Goal: Transaction & Acquisition: Book appointment/travel/reservation

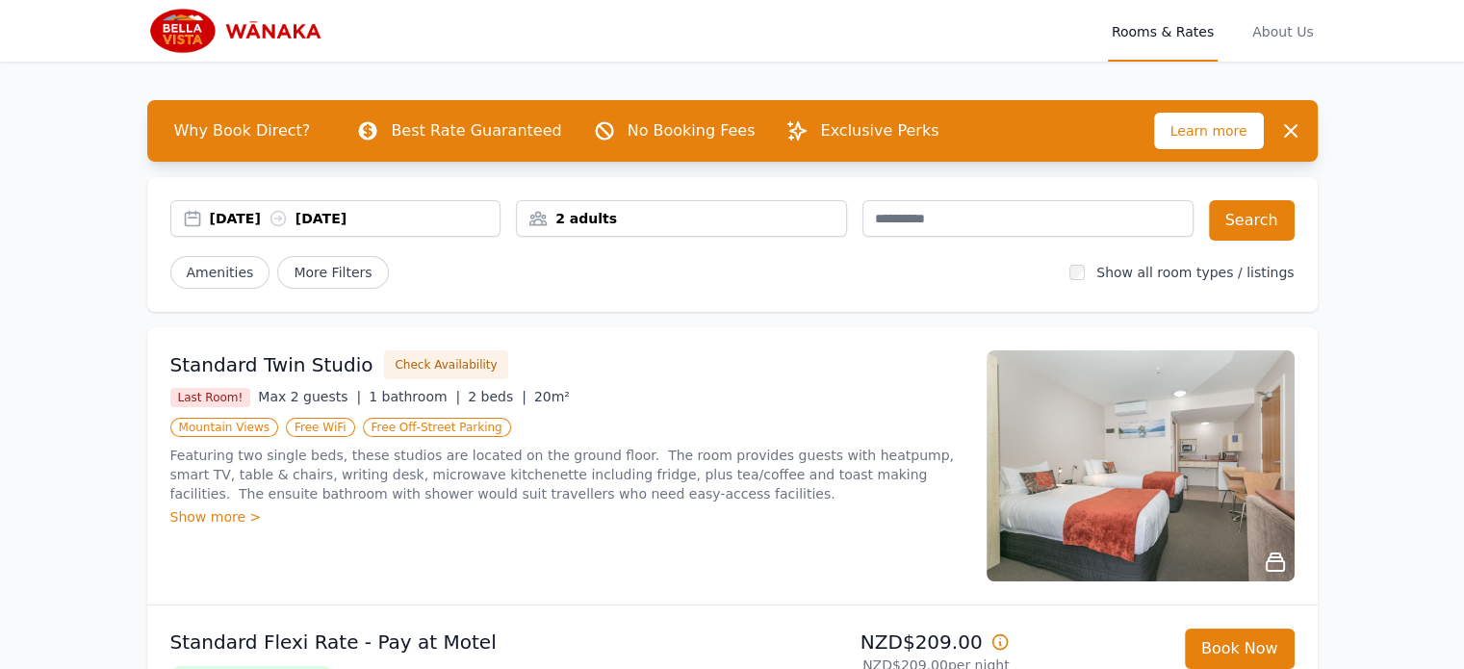
click at [267, 215] on div "[DATE] [DATE]" at bounding box center [355, 218] width 291 height 19
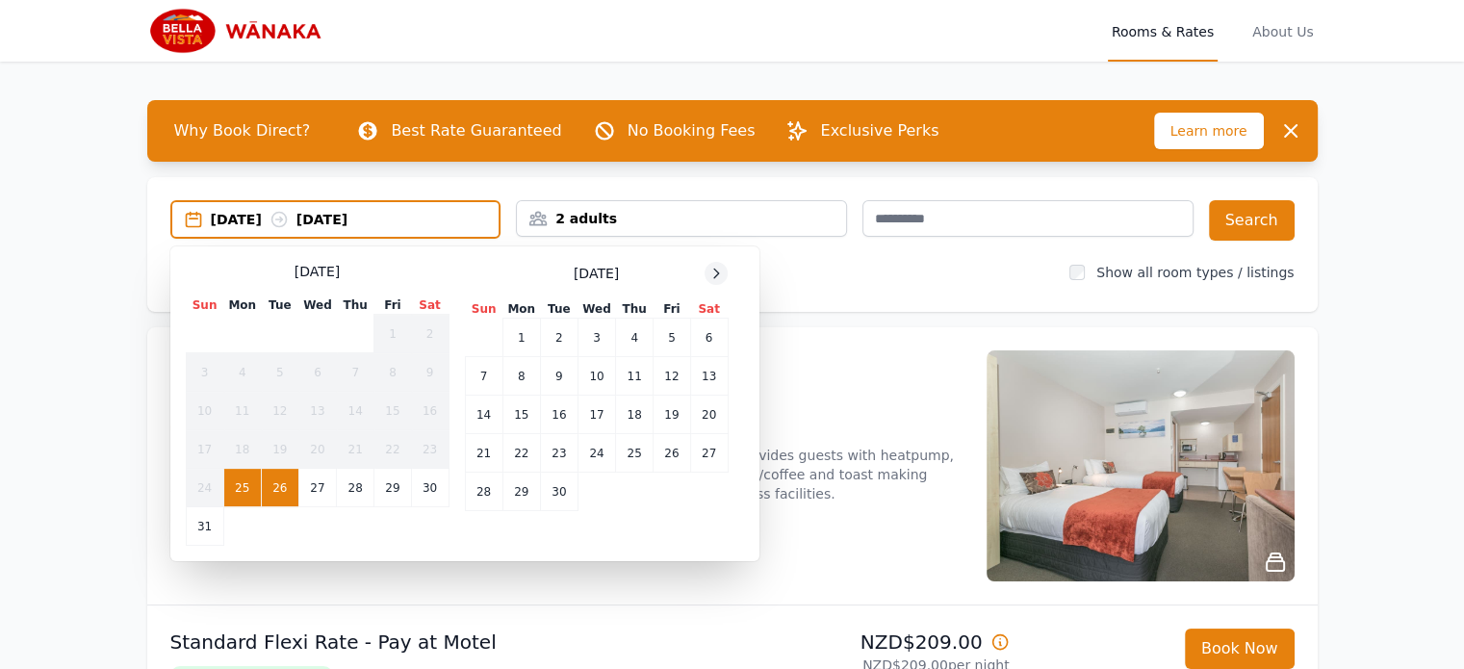
click at [709, 264] on div at bounding box center [716, 273] width 23 height 23
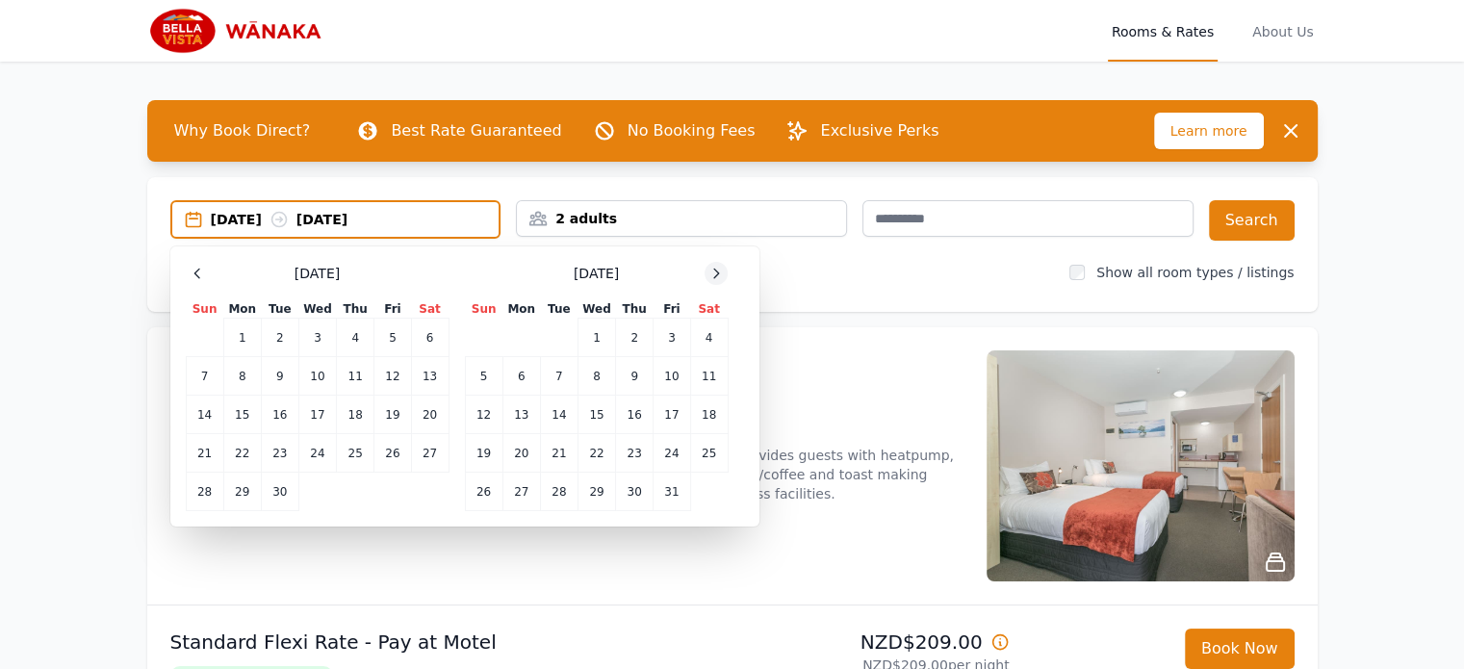
click at [709, 264] on div at bounding box center [716, 273] width 23 height 23
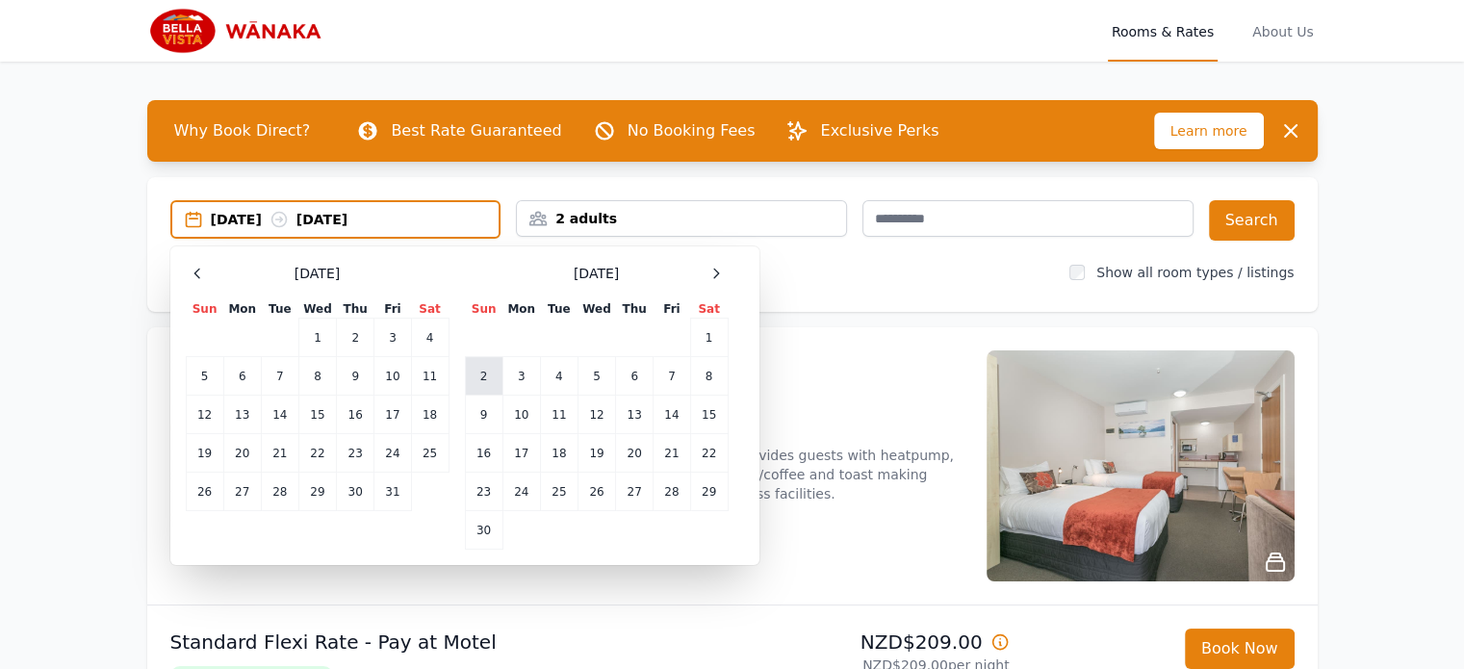
click at [489, 373] on td "2" at bounding box center [484, 376] width 38 height 39
click at [556, 372] on td "4" at bounding box center [559, 376] width 38 height 39
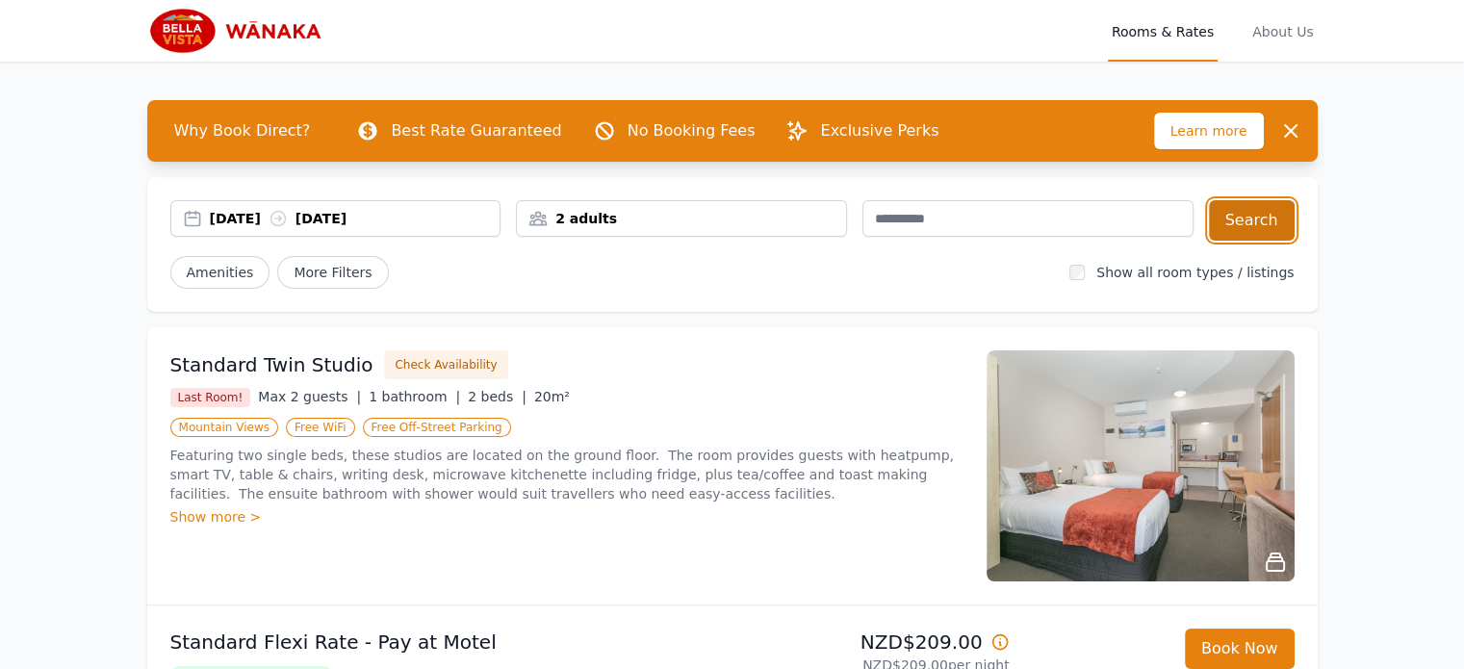
click at [1255, 215] on button "Search" at bounding box center [1252, 220] width 86 height 40
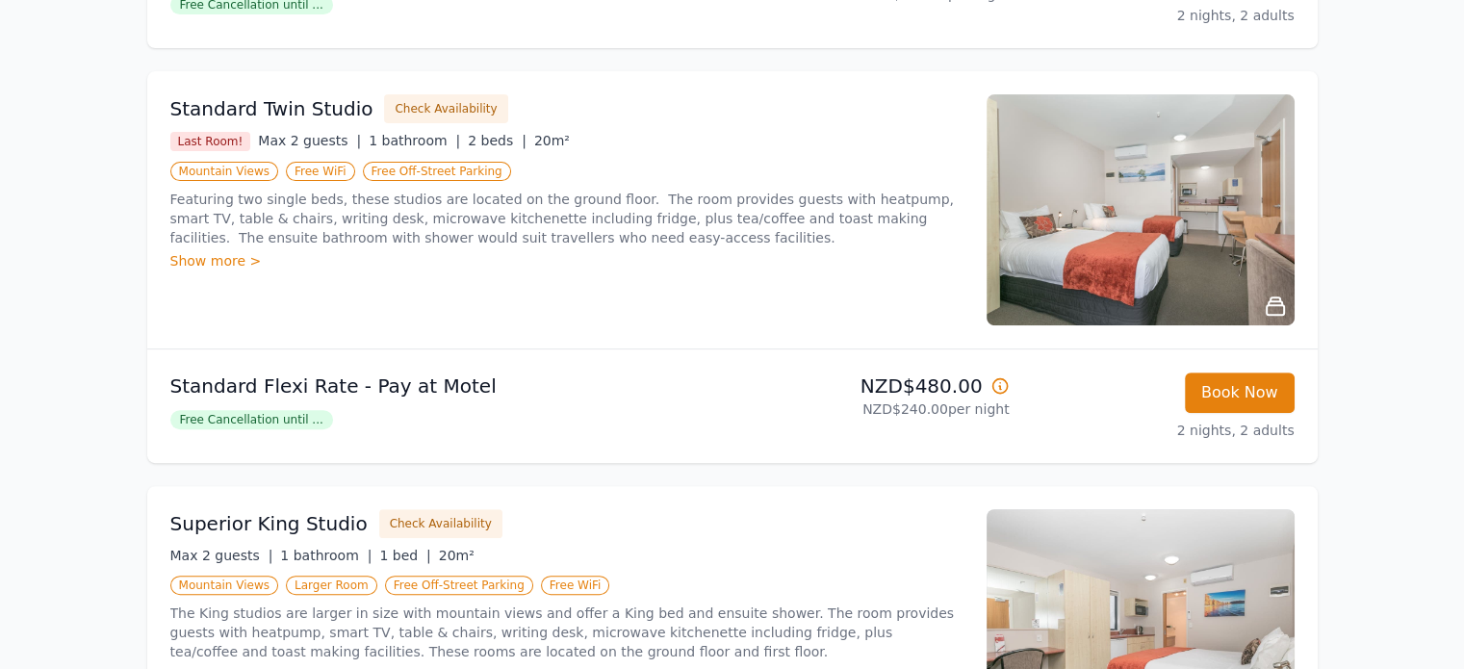
scroll to position [674, 0]
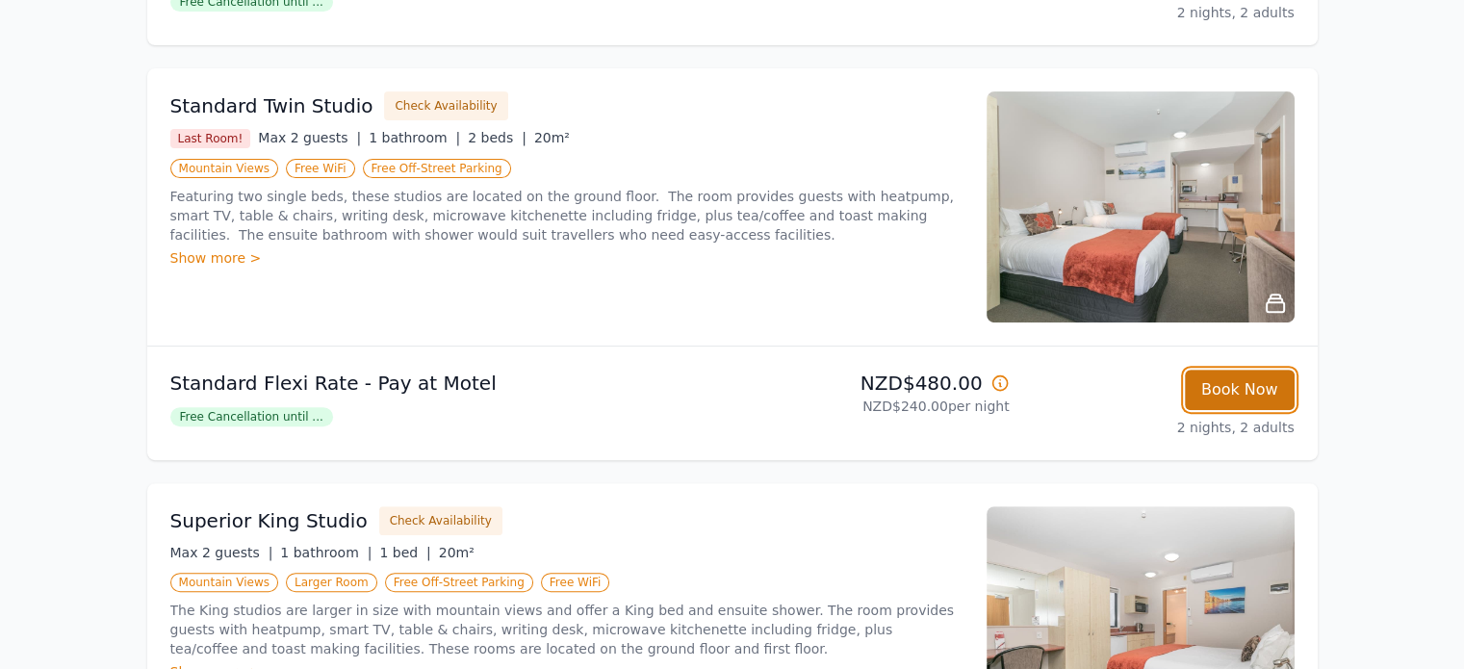
click at [1250, 384] on button "Book Now" at bounding box center [1240, 390] width 110 height 40
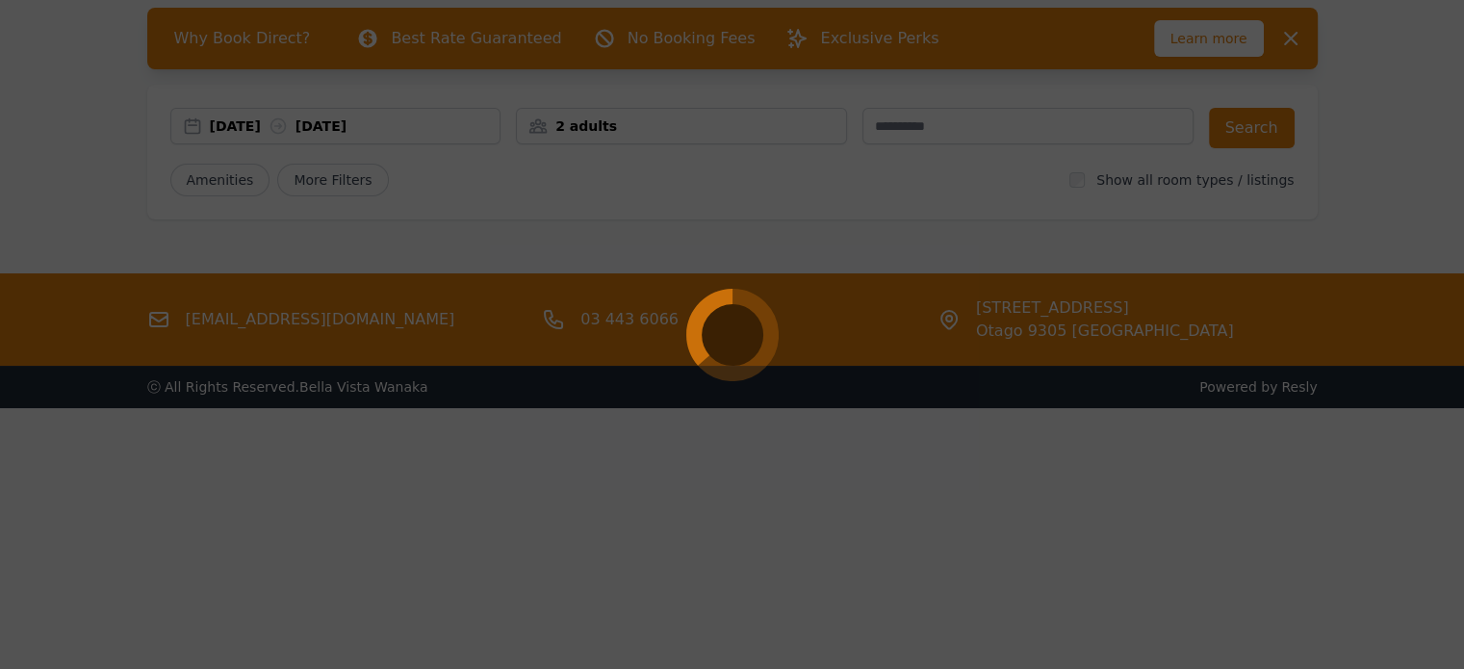
scroll to position [92, 0]
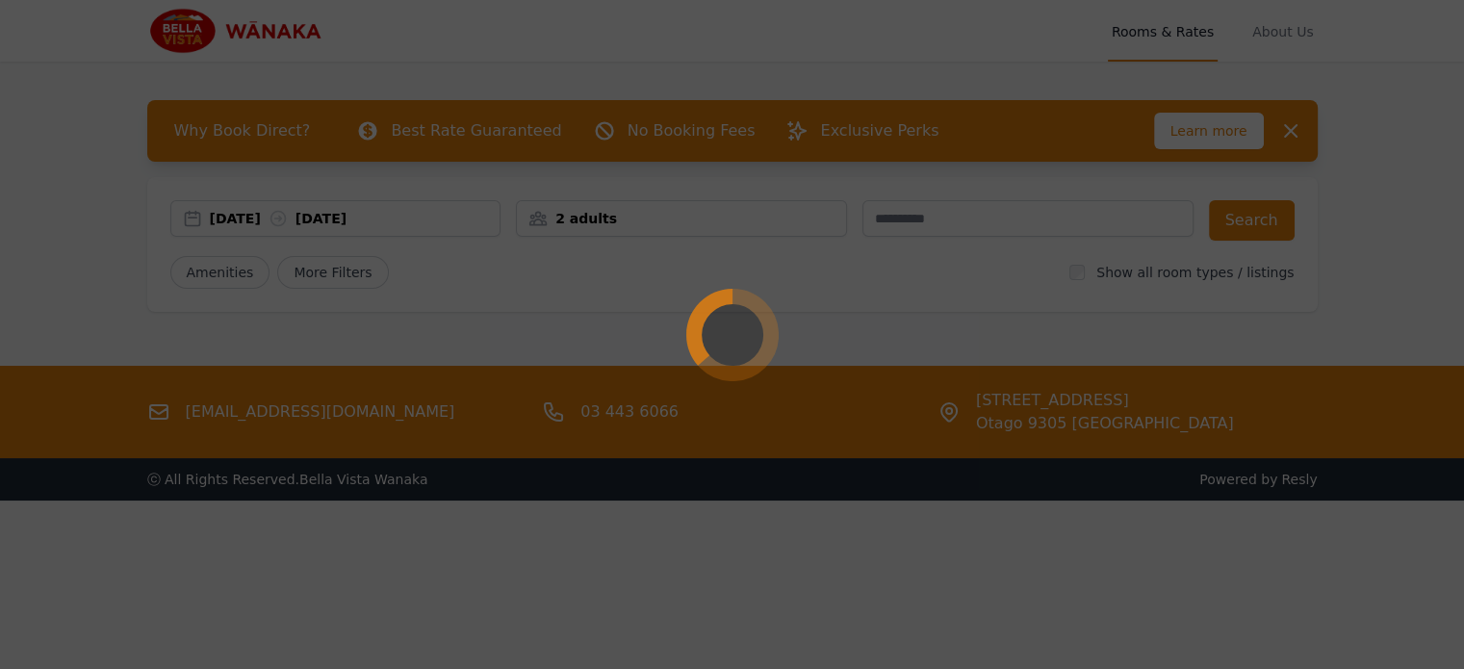
select select "**"
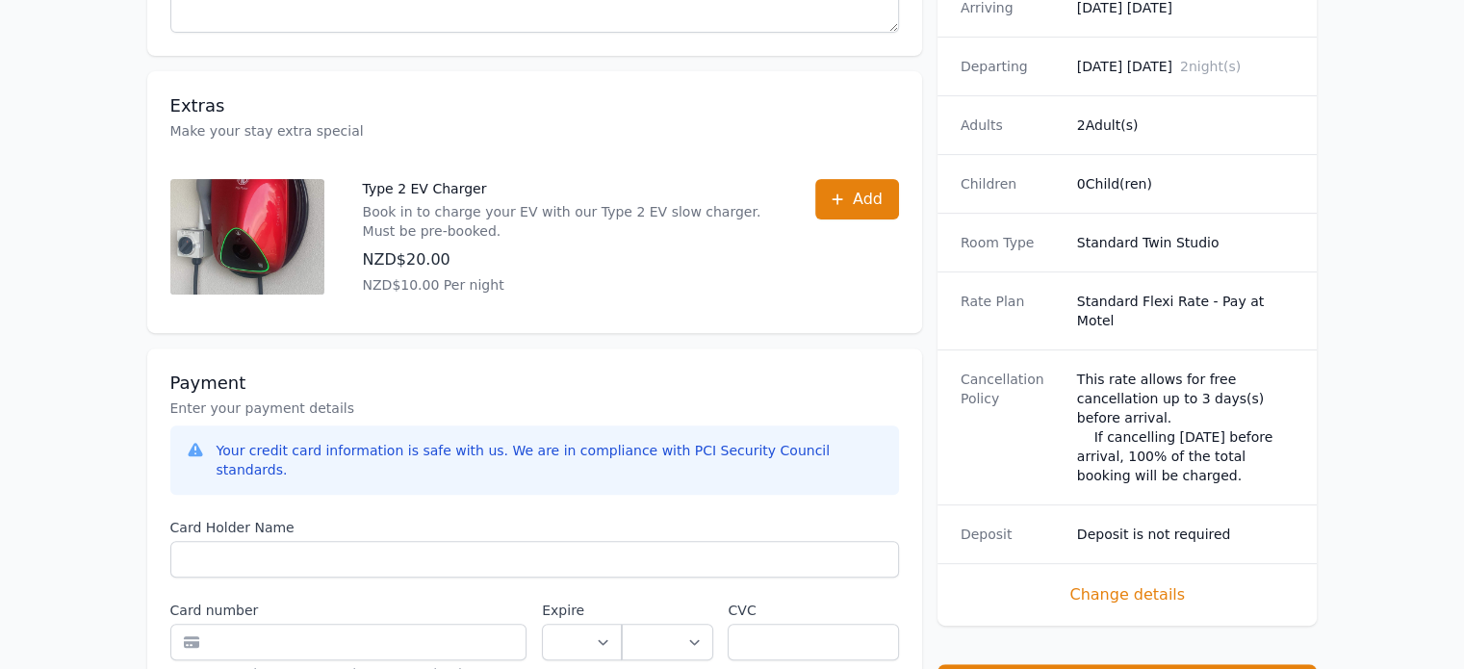
scroll to position [92, 0]
